Goal: Navigation & Orientation: Find specific page/section

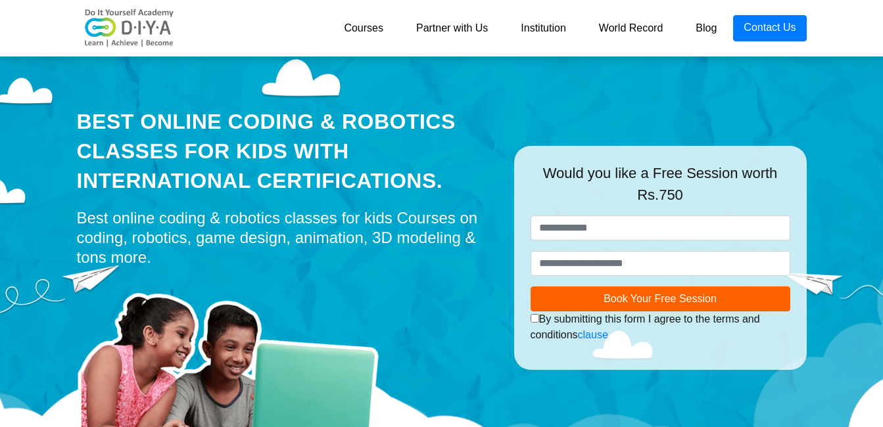
click at [369, 38] on link "Courses" at bounding box center [363, 28] width 72 height 26
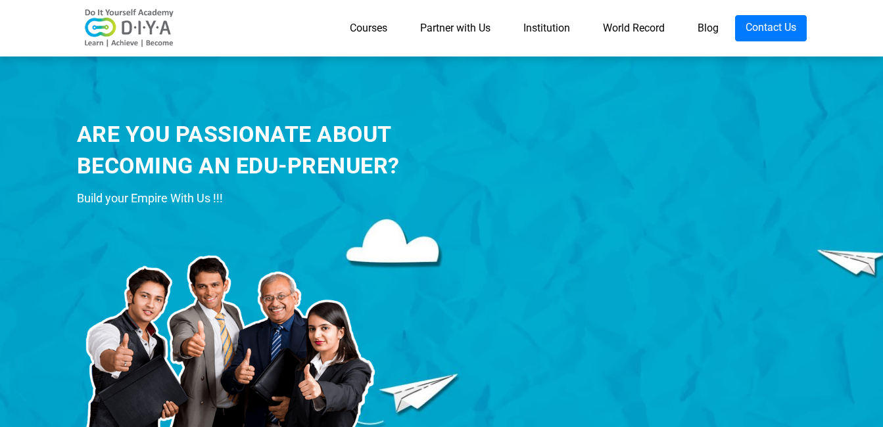
click at [128, 42] on img at bounding box center [129, 28] width 105 height 39
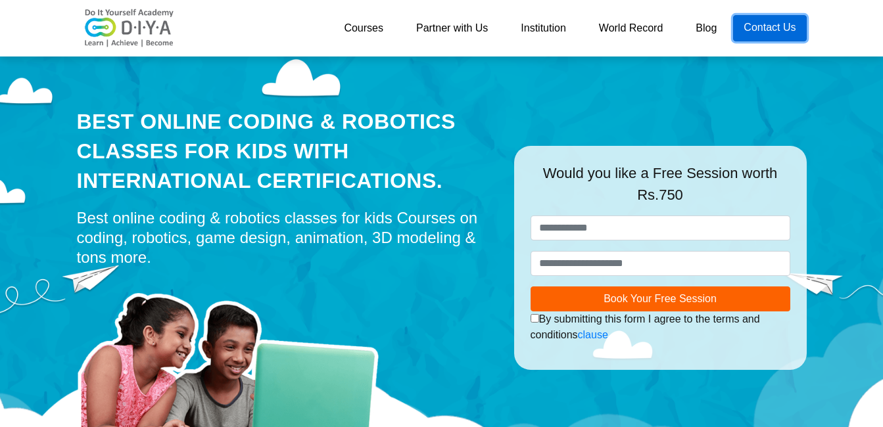
click at [774, 27] on link "Contact Us" at bounding box center [769, 28] width 73 height 26
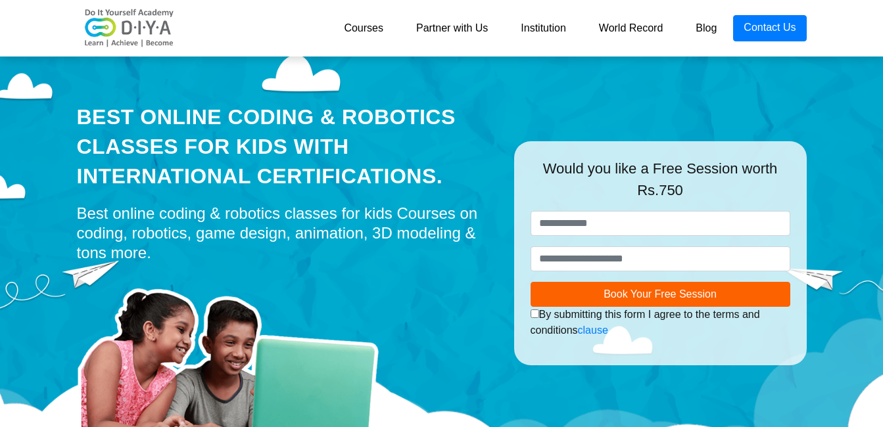
click at [143, 32] on img at bounding box center [129, 28] width 105 height 39
